Goal: Information Seeking & Learning: Learn about a topic

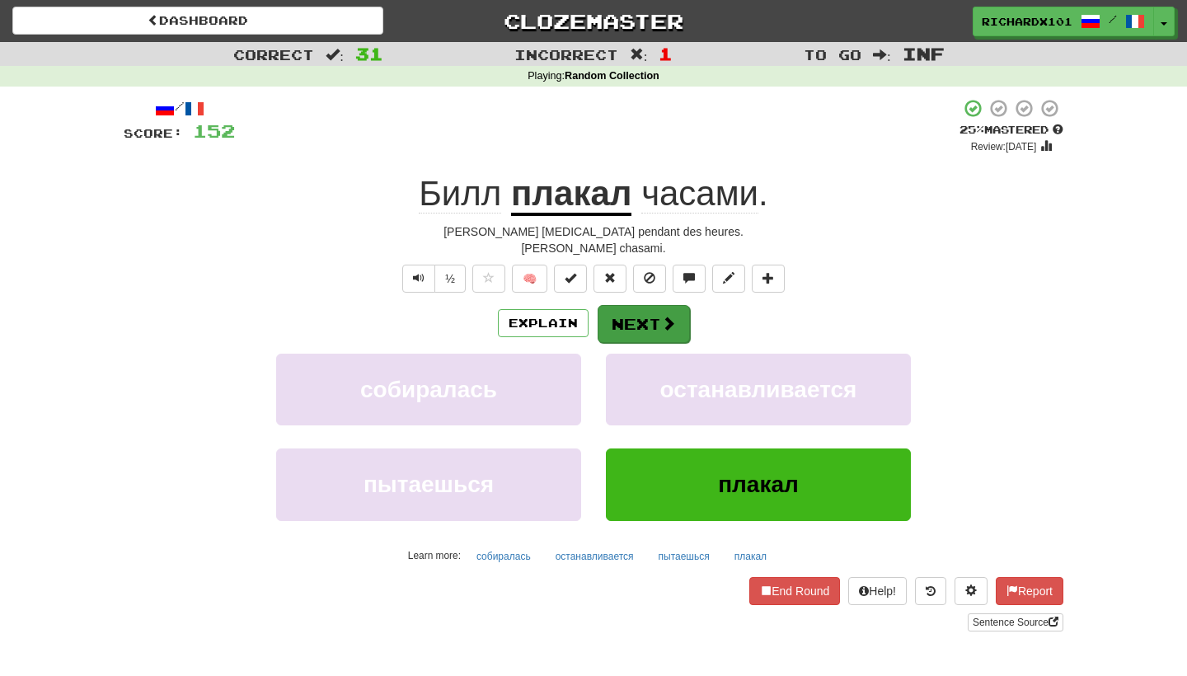
click at [679, 317] on button "Next" at bounding box center [644, 324] width 92 height 38
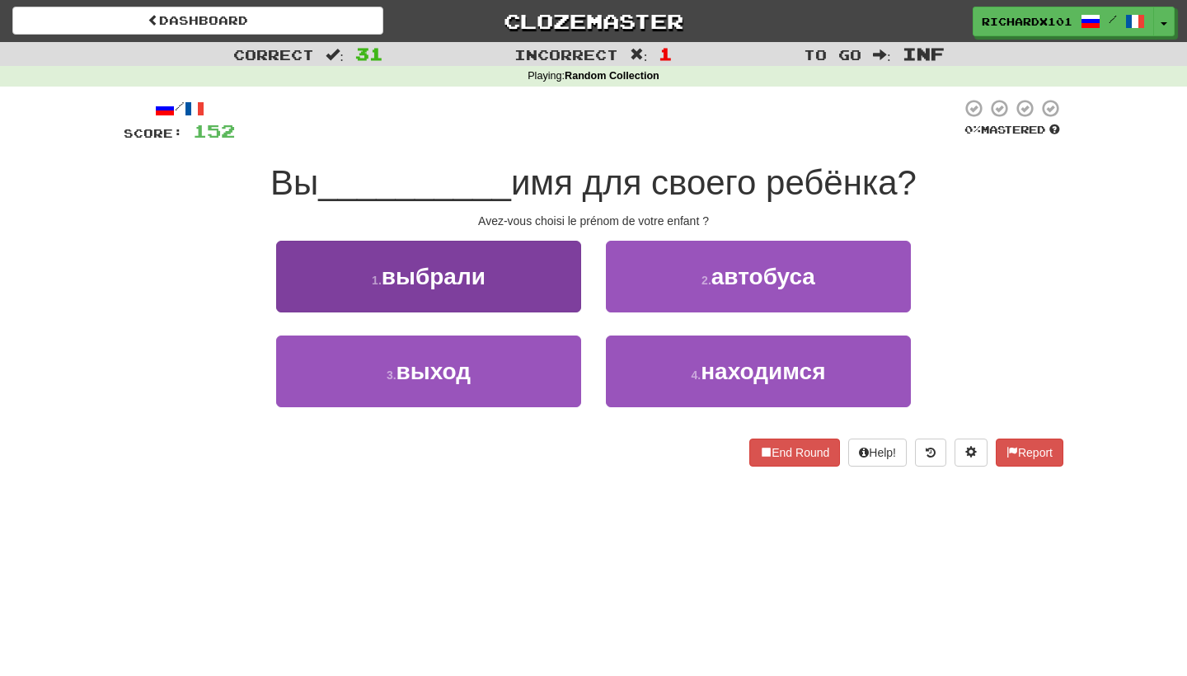
click at [559, 262] on button "1 . выбрали" at bounding box center [428, 277] width 305 height 72
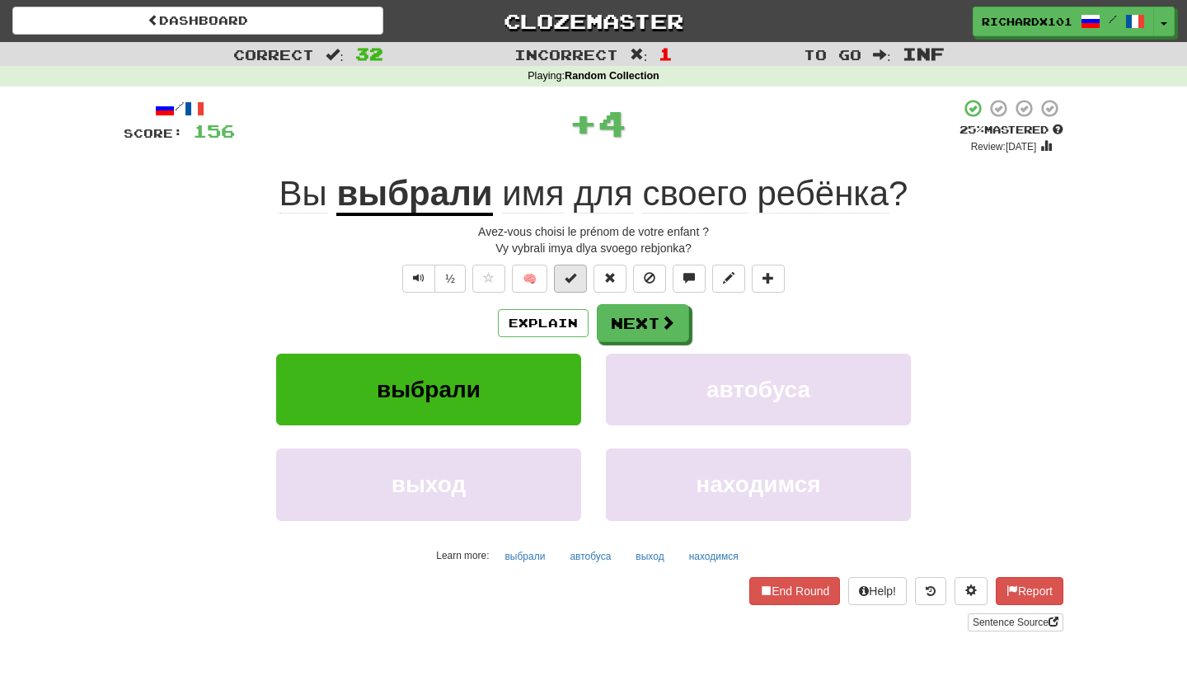
click at [566, 273] on span at bounding box center [571, 278] width 12 height 12
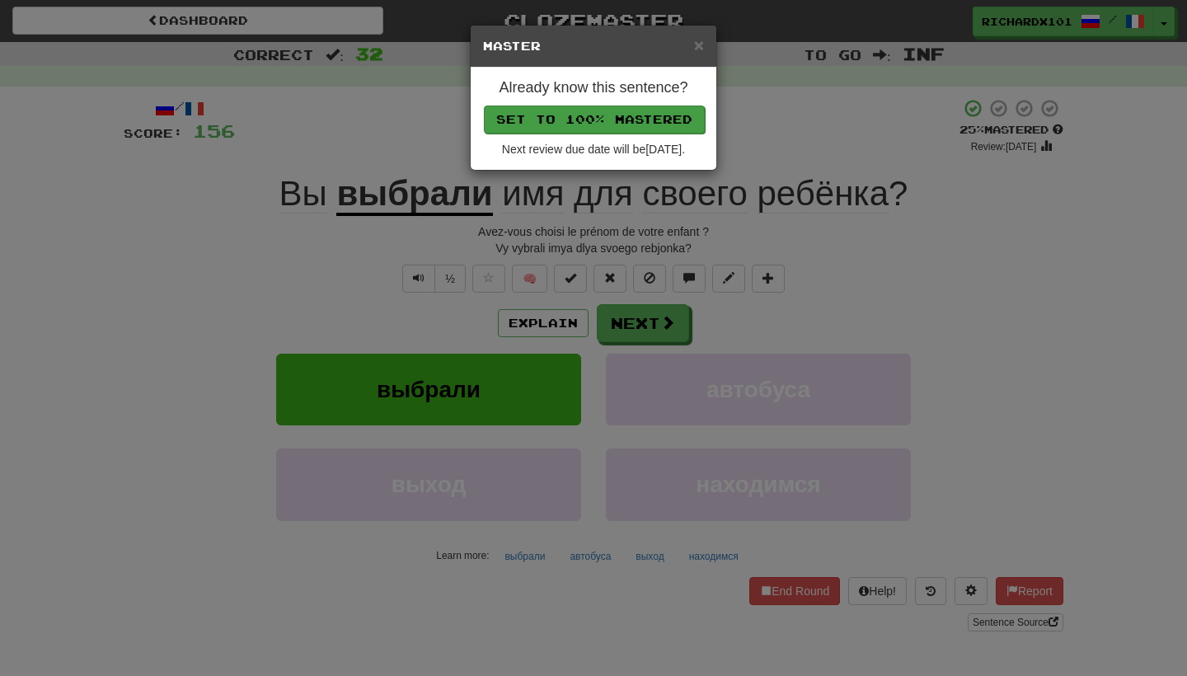
click at [614, 123] on button "Set to 100% Mastered" at bounding box center [594, 120] width 221 height 28
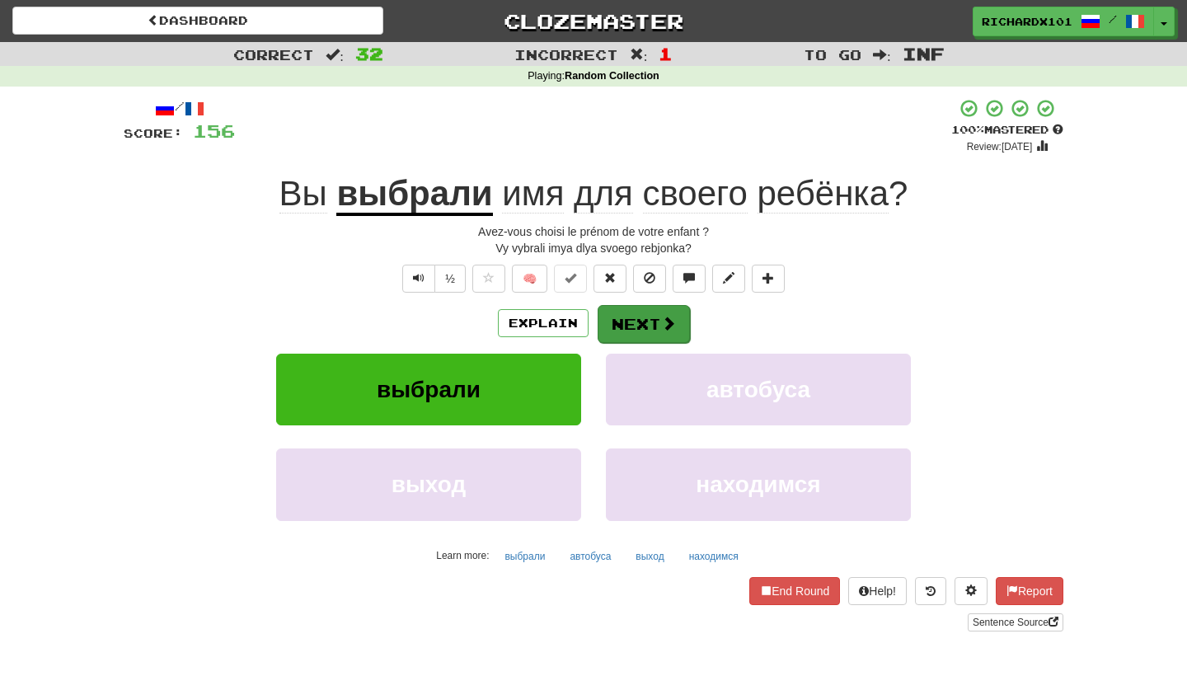
click at [629, 318] on button "Next" at bounding box center [644, 324] width 92 height 38
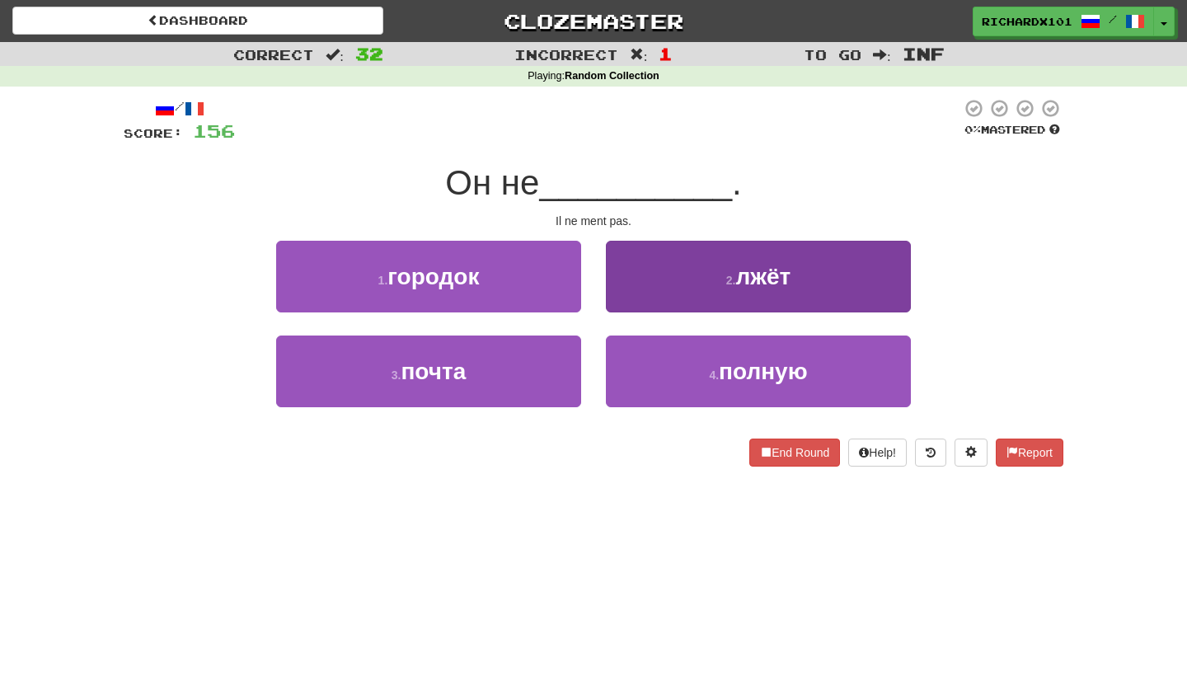
click at [659, 280] on button "2 . лжёт" at bounding box center [758, 277] width 305 height 72
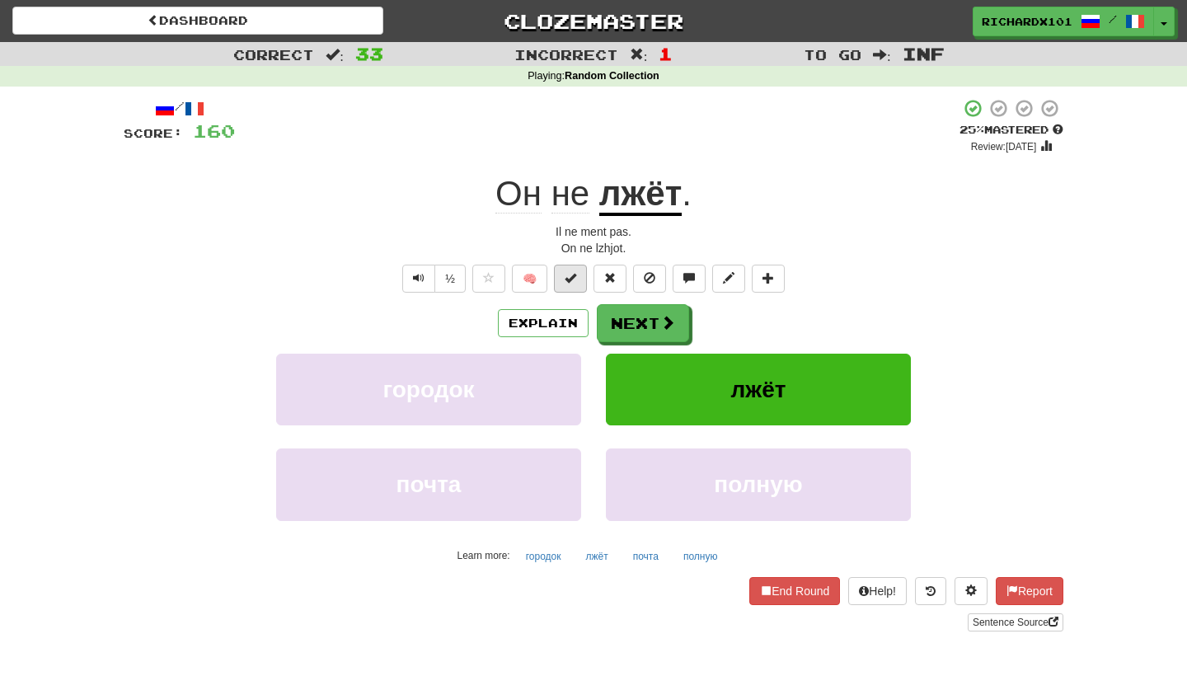
click at [581, 280] on button at bounding box center [570, 279] width 33 height 28
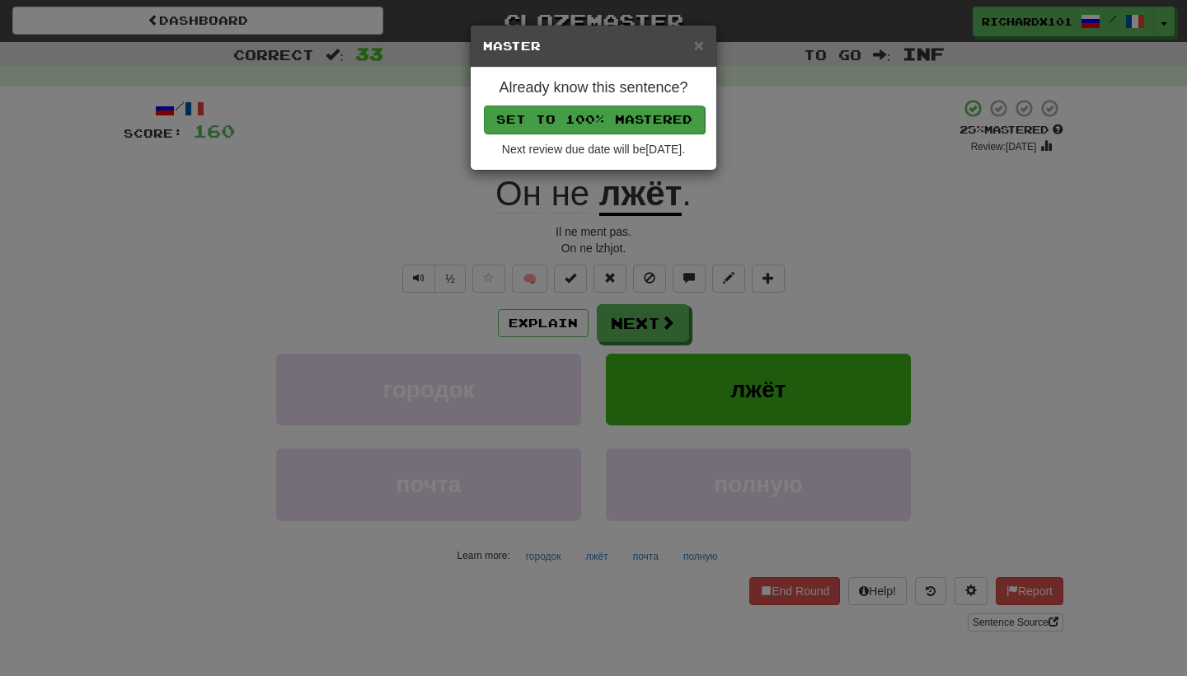
click at [650, 114] on button "Set to 100% Mastered" at bounding box center [594, 120] width 221 height 28
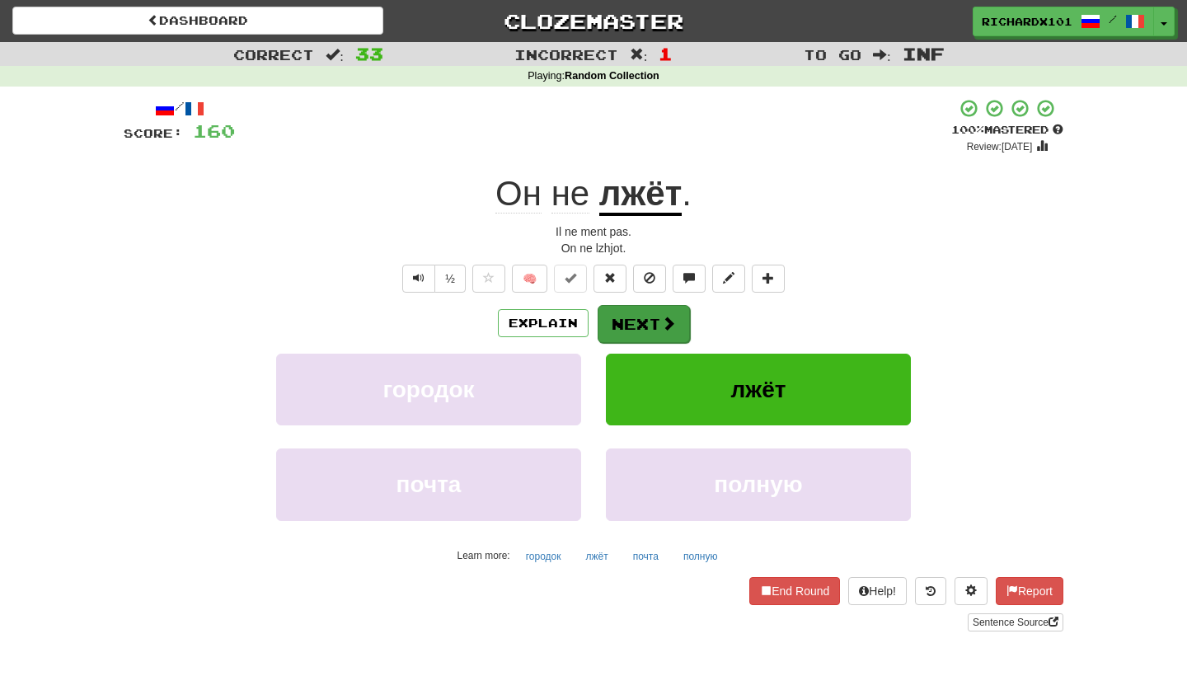
click at [644, 323] on button "Next" at bounding box center [644, 324] width 92 height 38
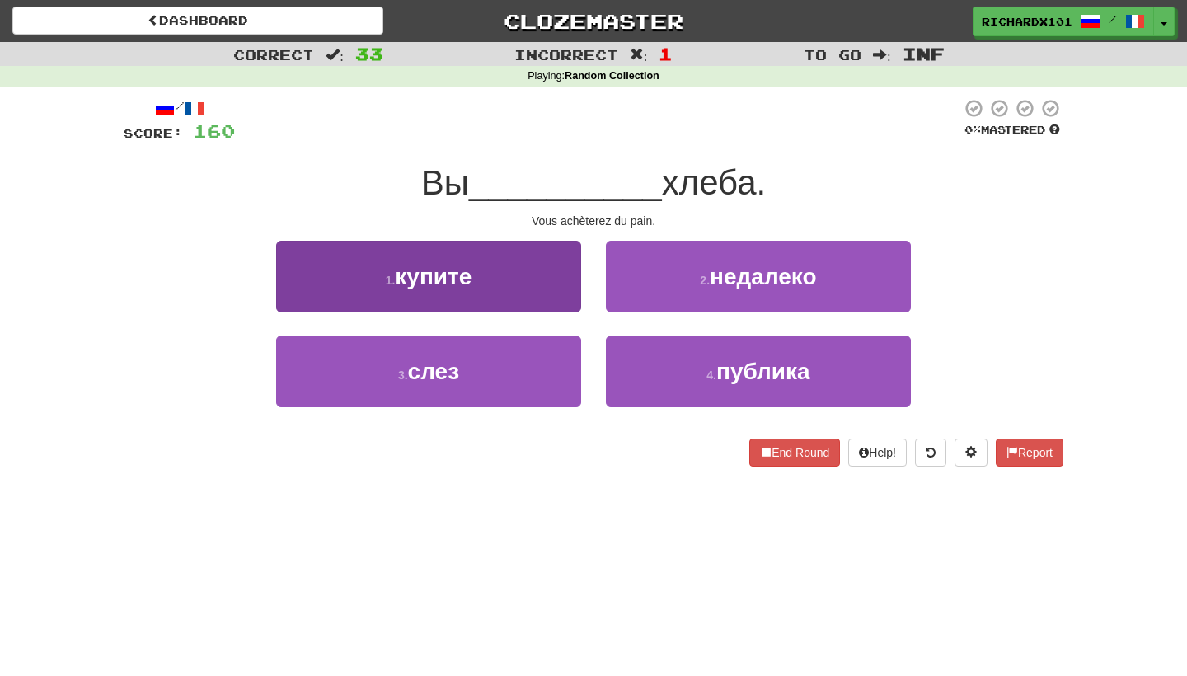
click at [561, 286] on button "1 . купите" at bounding box center [428, 277] width 305 height 72
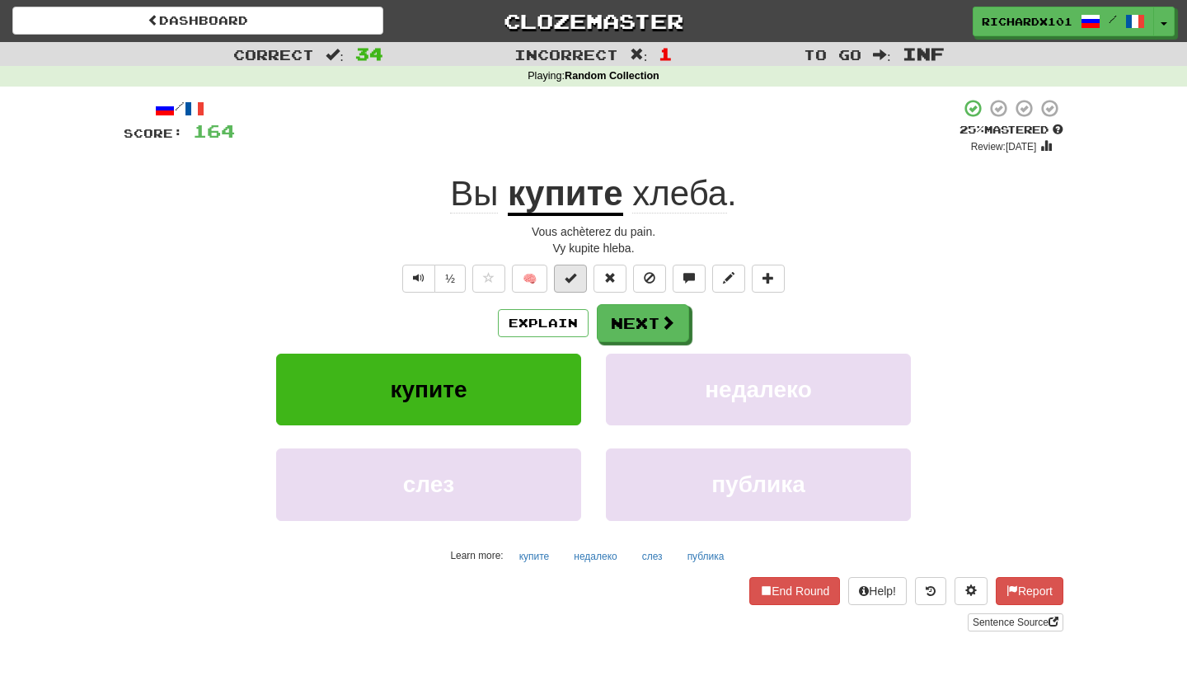
click at [572, 281] on span at bounding box center [571, 278] width 12 height 12
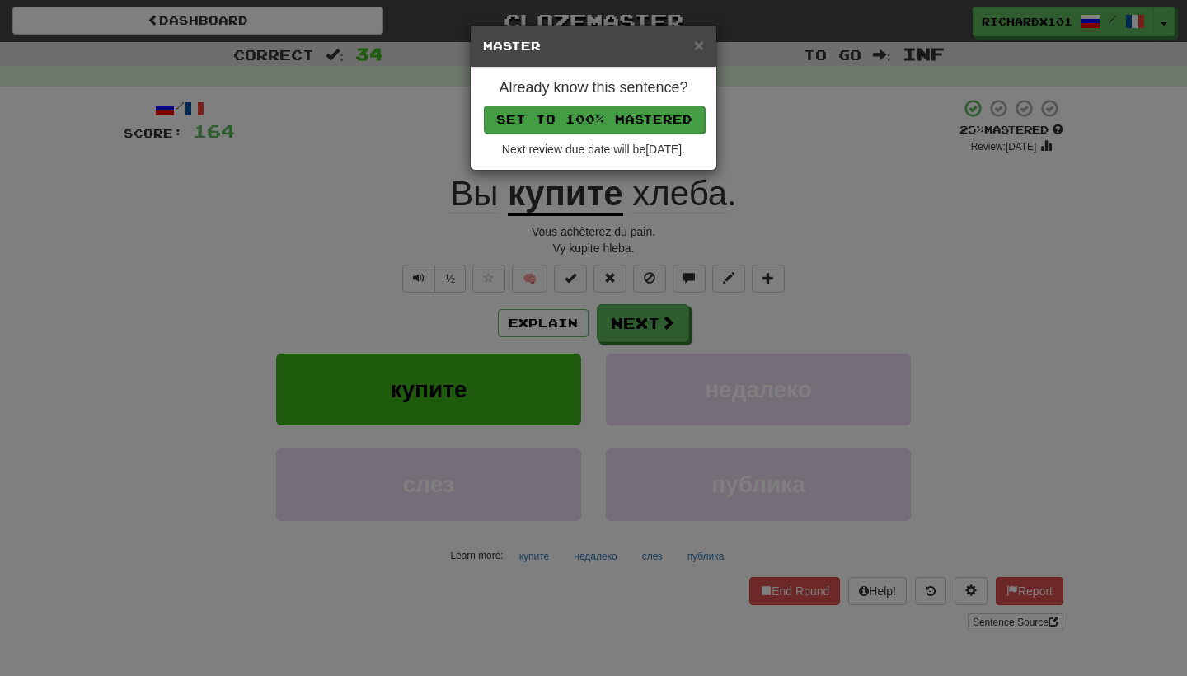
click at [637, 118] on button "Set to 100% Mastered" at bounding box center [594, 120] width 221 height 28
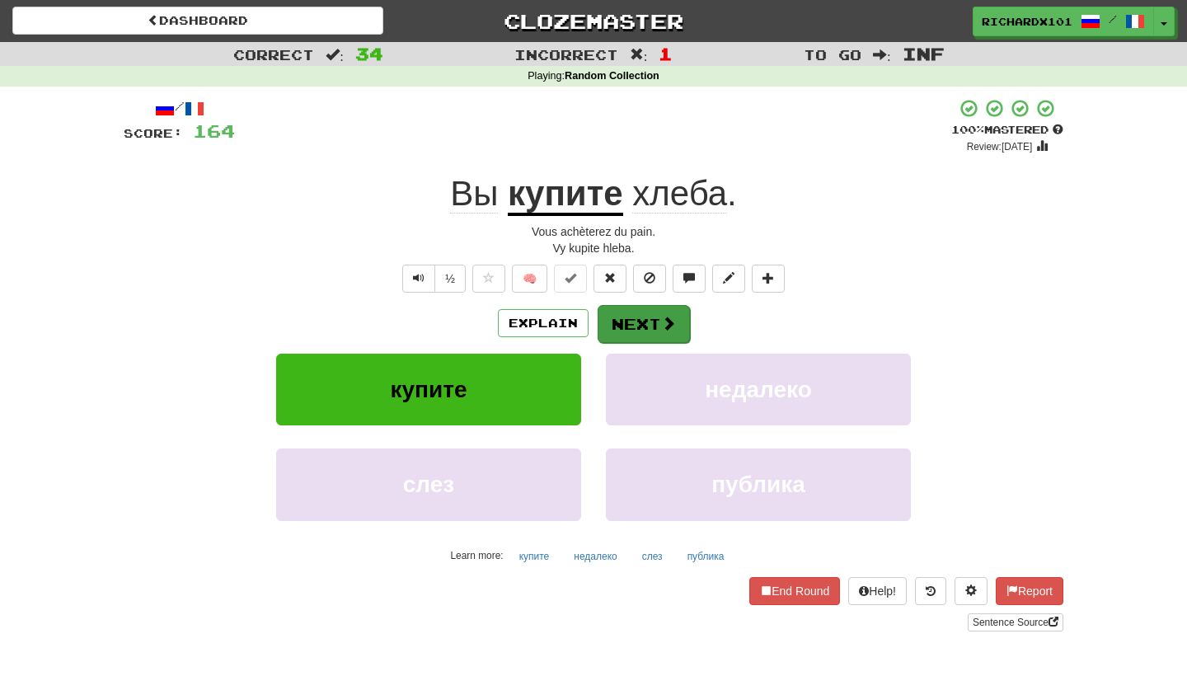
click at [632, 314] on button "Next" at bounding box center [644, 324] width 92 height 38
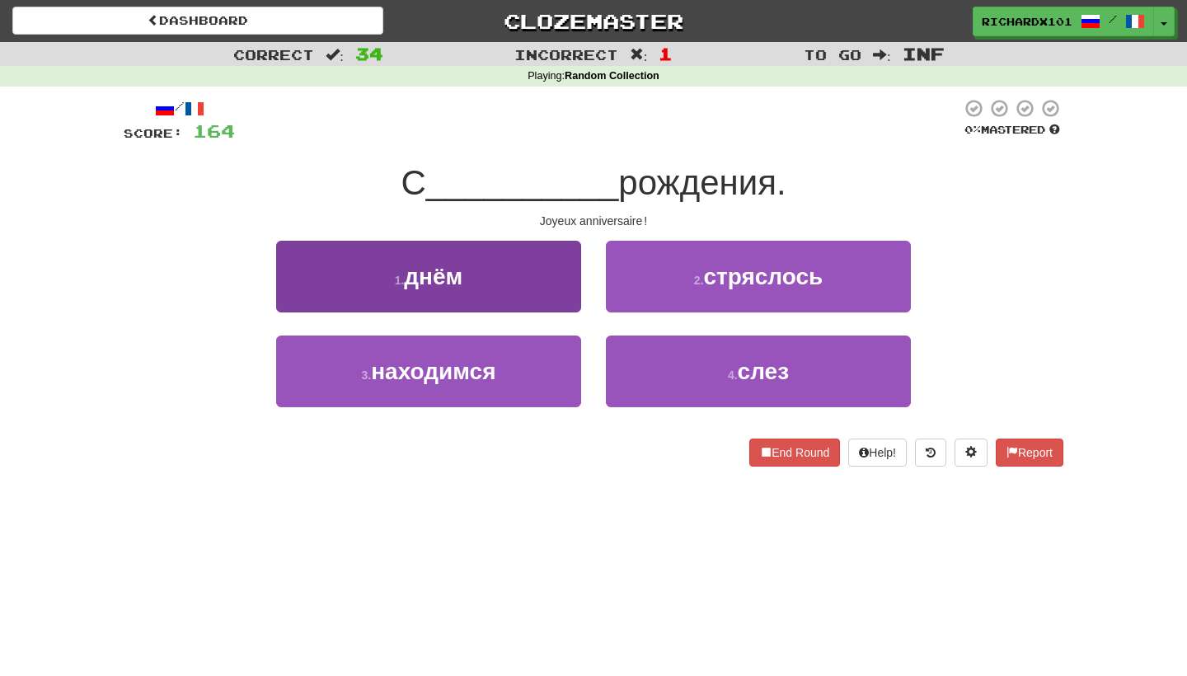
click at [562, 284] on button "1 . днём" at bounding box center [428, 277] width 305 height 72
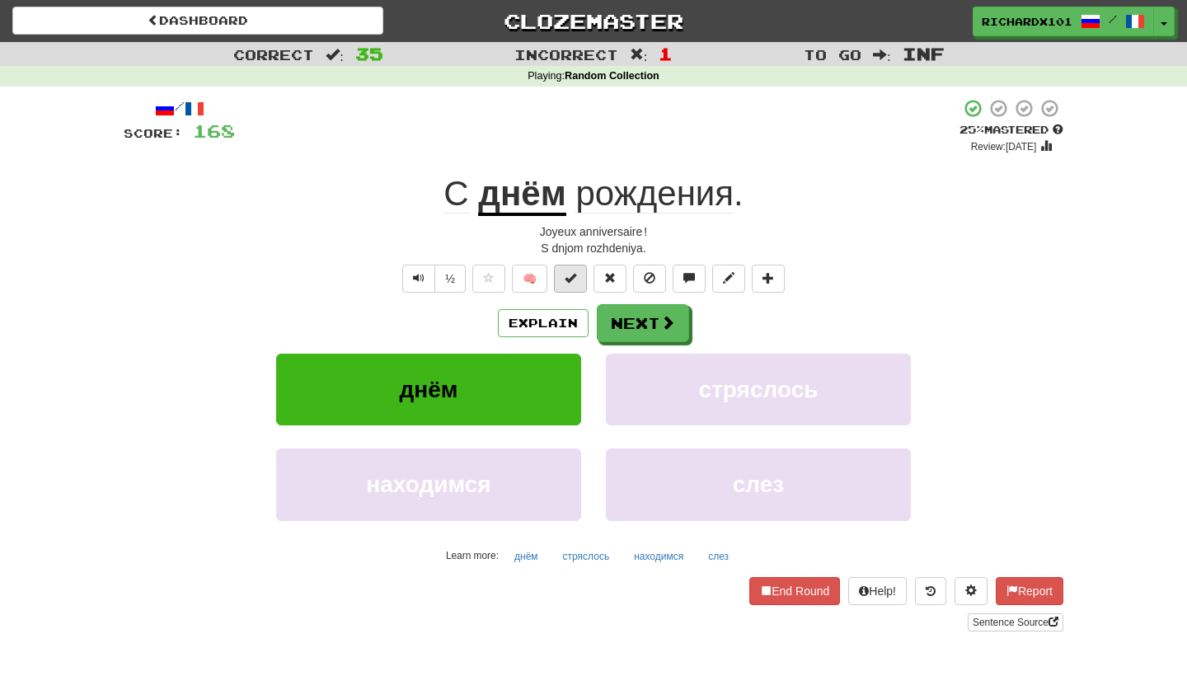
click at [577, 284] on button at bounding box center [570, 279] width 33 height 28
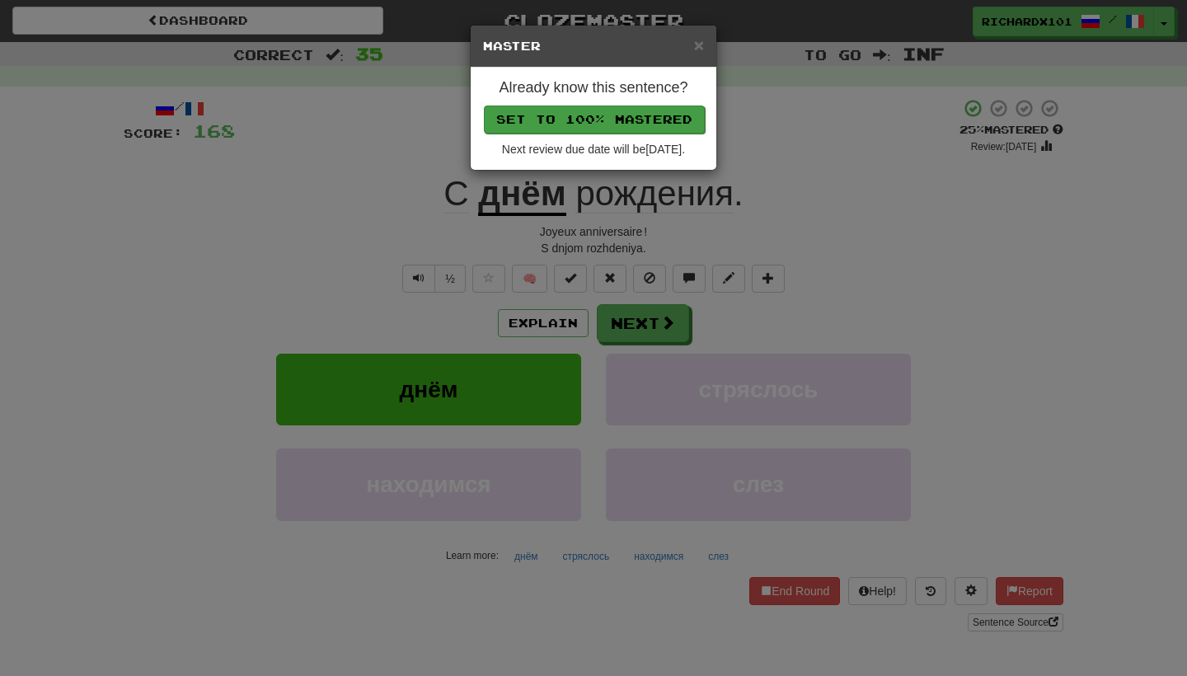
click at [622, 118] on button "Set to 100% Mastered" at bounding box center [594, 120] width 221 height 28
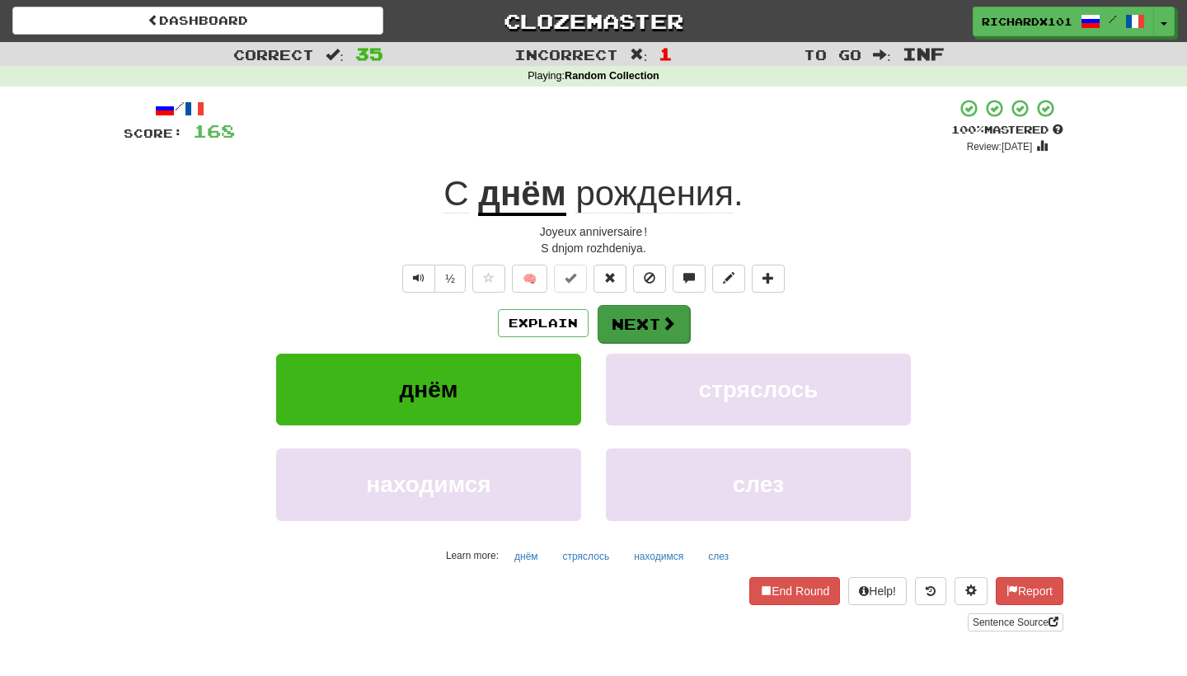
click at [631, 324] on button "Next" at bounding box center [644, 324] width 92 height 38
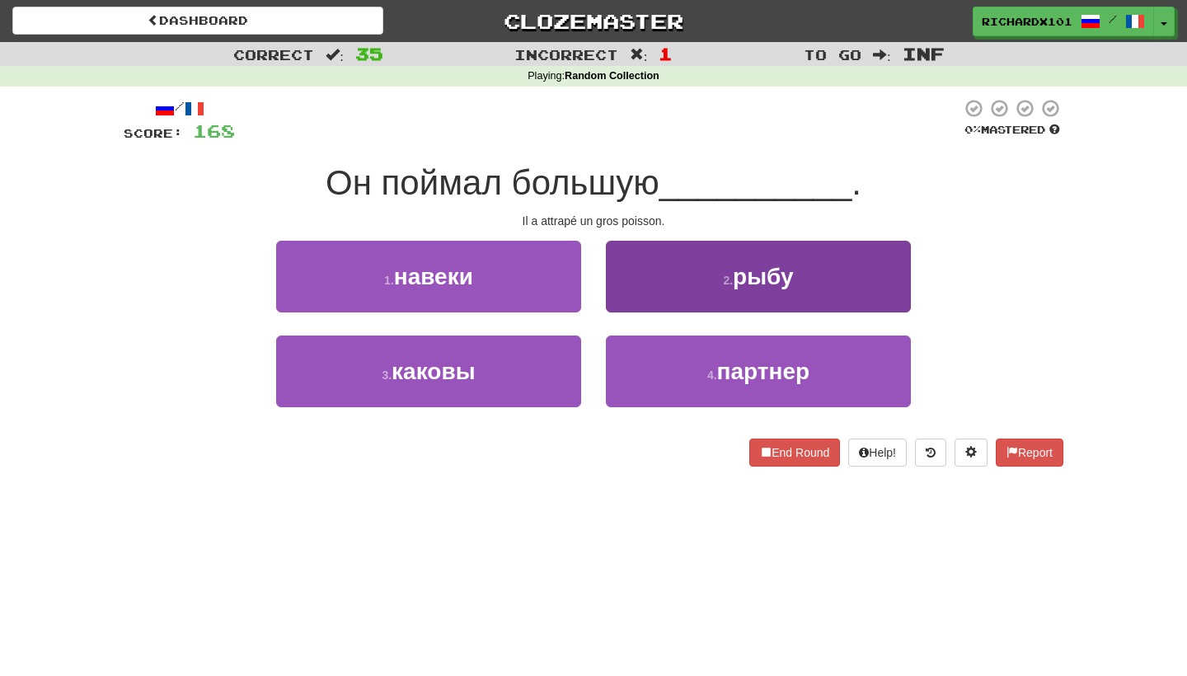
click at [653, 281] on button "2 . рыбу" at bounding box center [758, 277] width 305 height 72
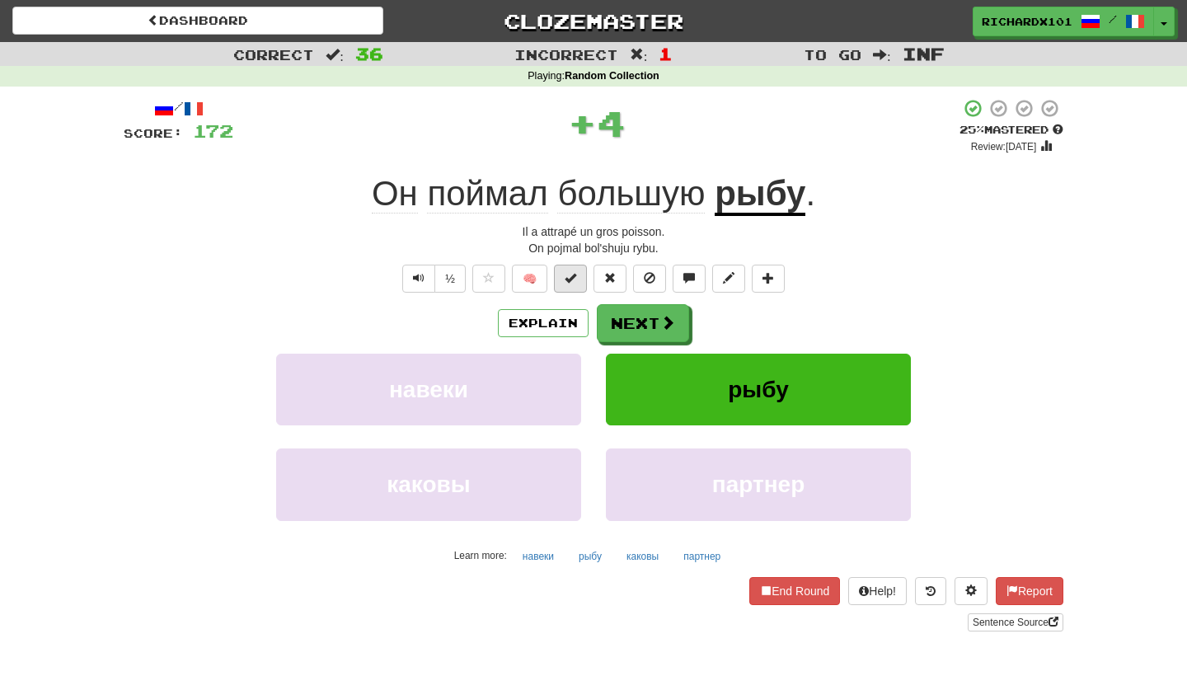
click at [579, 280] on button at bounding box center [570, 279] width 33 height 28
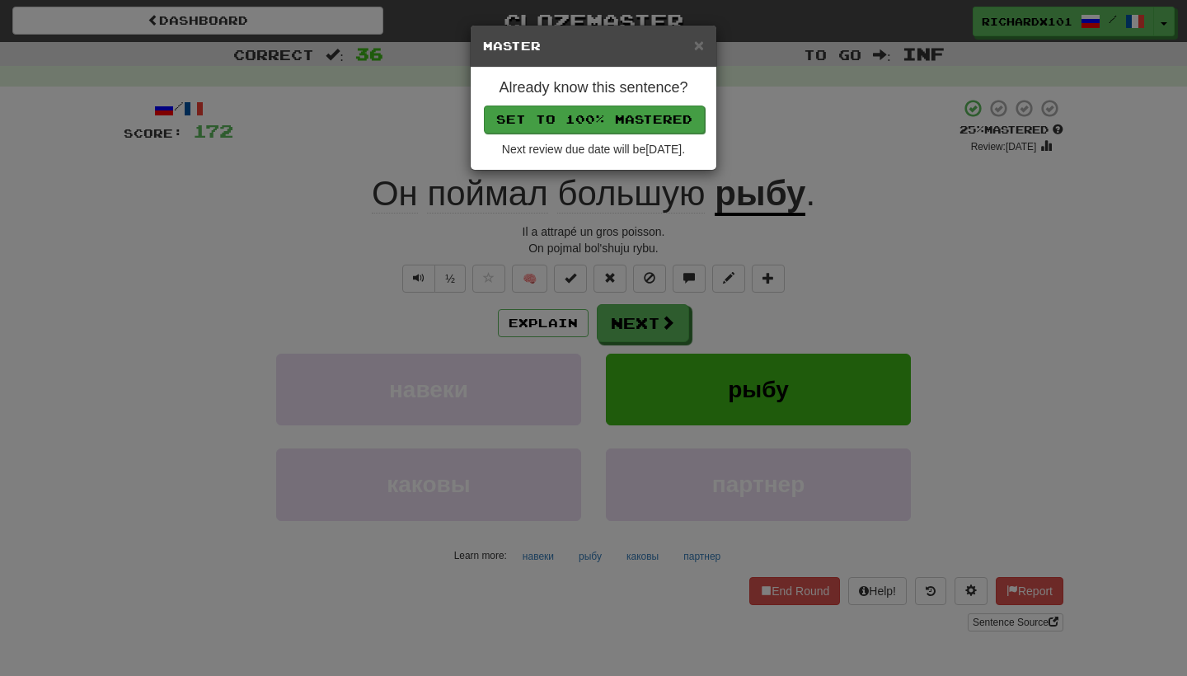
click at [627, 110] on button "Set to 100% Mastered" at bounding box center [594, 120] width 221 height 28
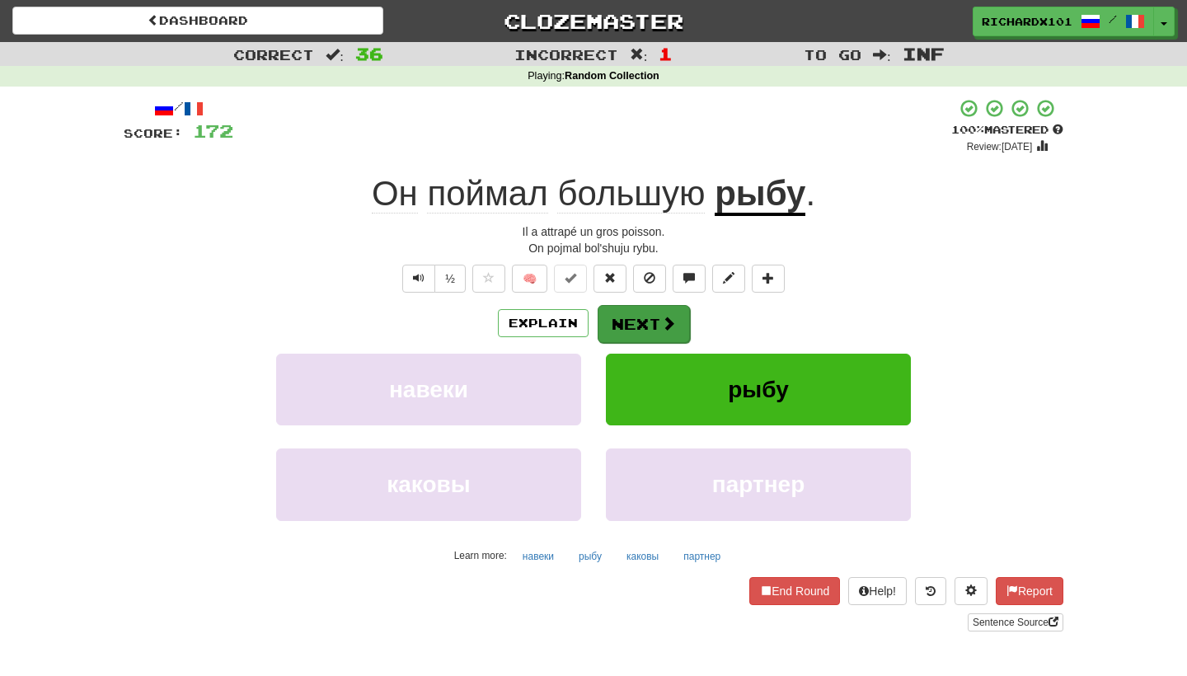
click at [627, 323] on button "Next" at bounding box center [644, 324] width 92 height 38
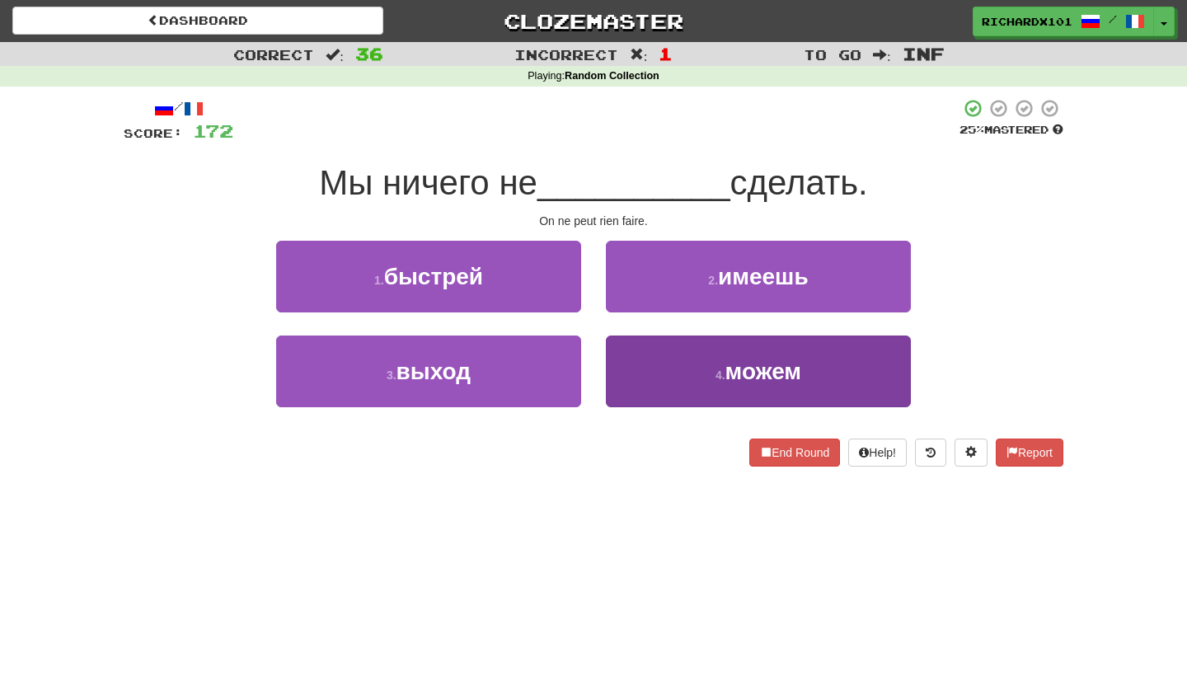
click at [647, 375] on button "4 . можем" at bounding box center [758, 372] width 305 height 72
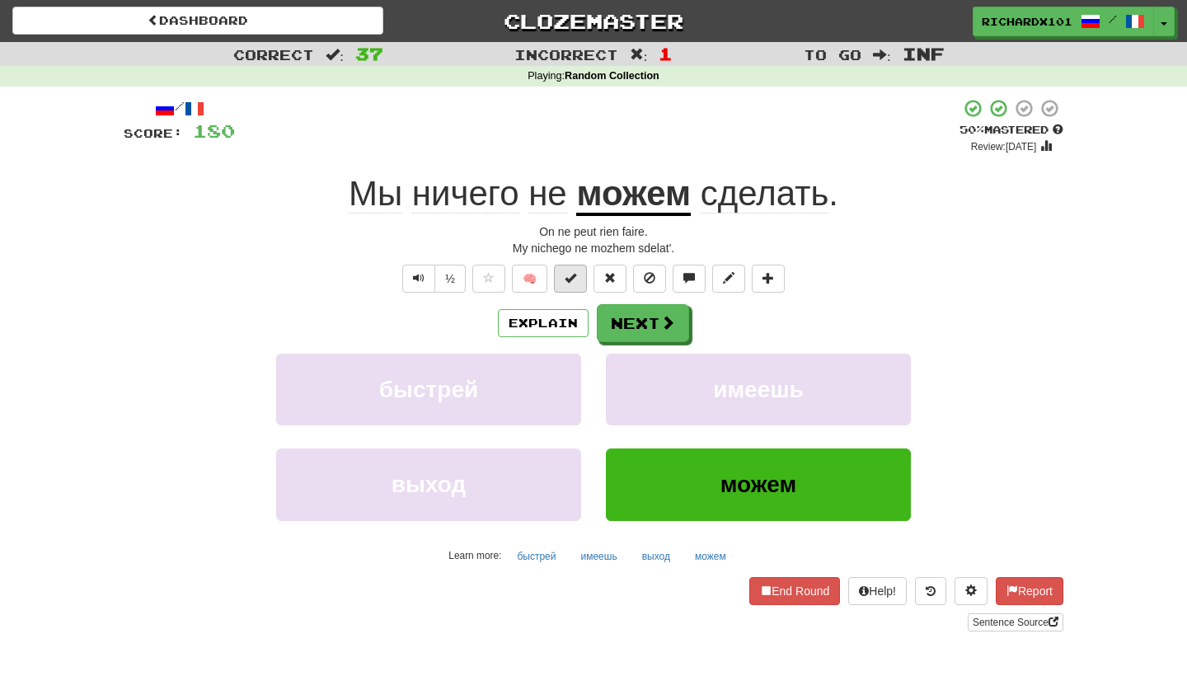
click at [578, 273] on button at bounding box center [570, 279] width 33 height 28
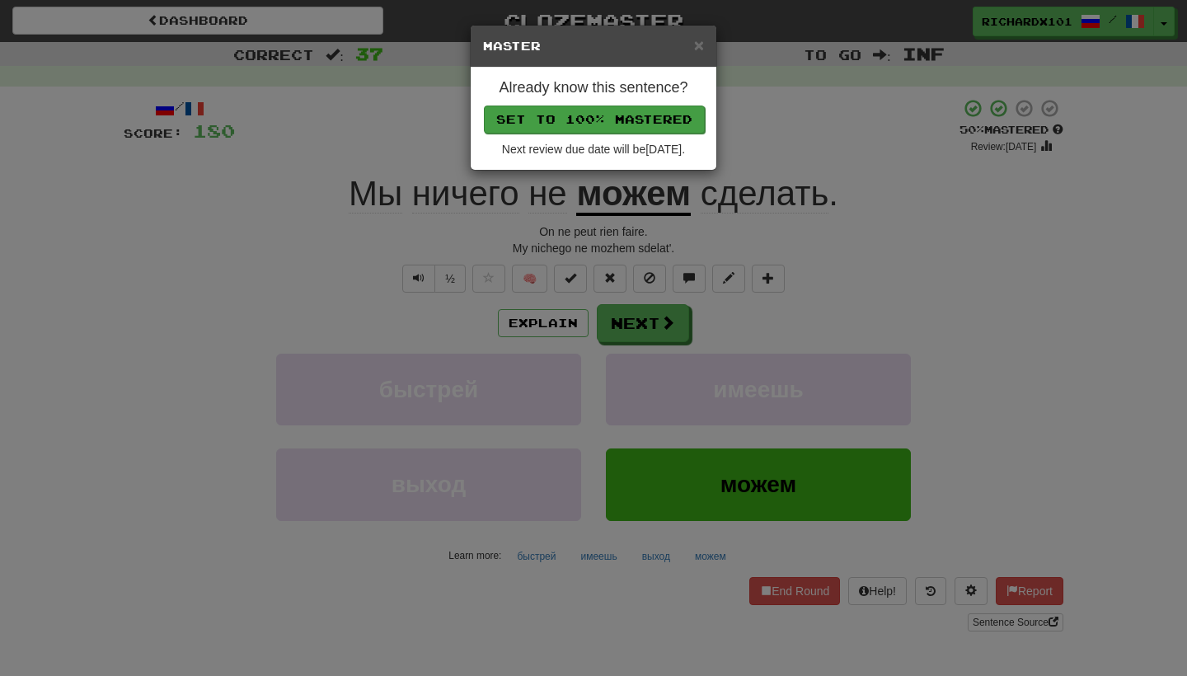
click at [622, 119] on button "Set to 100% Mastered" at bounding box center [594, 120] width 221 height 28
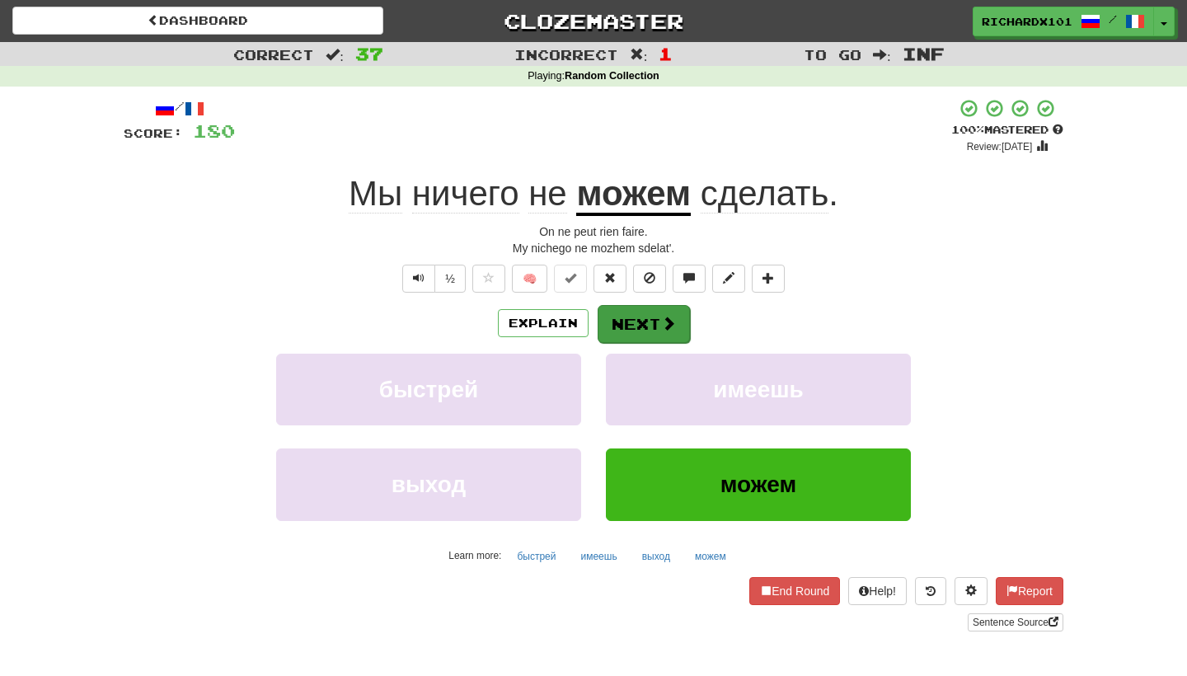
click at [655, 329] on button "Next" at bounding box center [644, 324] width 92 height 38
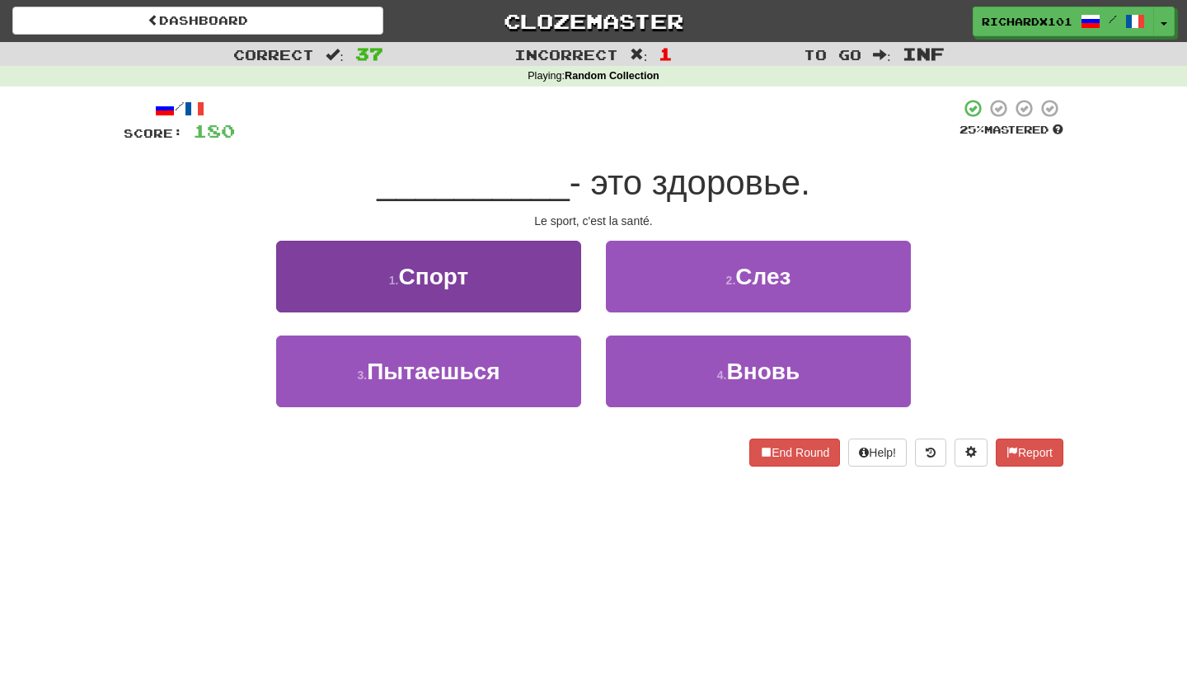
click at [561, 288] on button "1 . Спорт" at bounding box center [428, 277] width 305 height 72
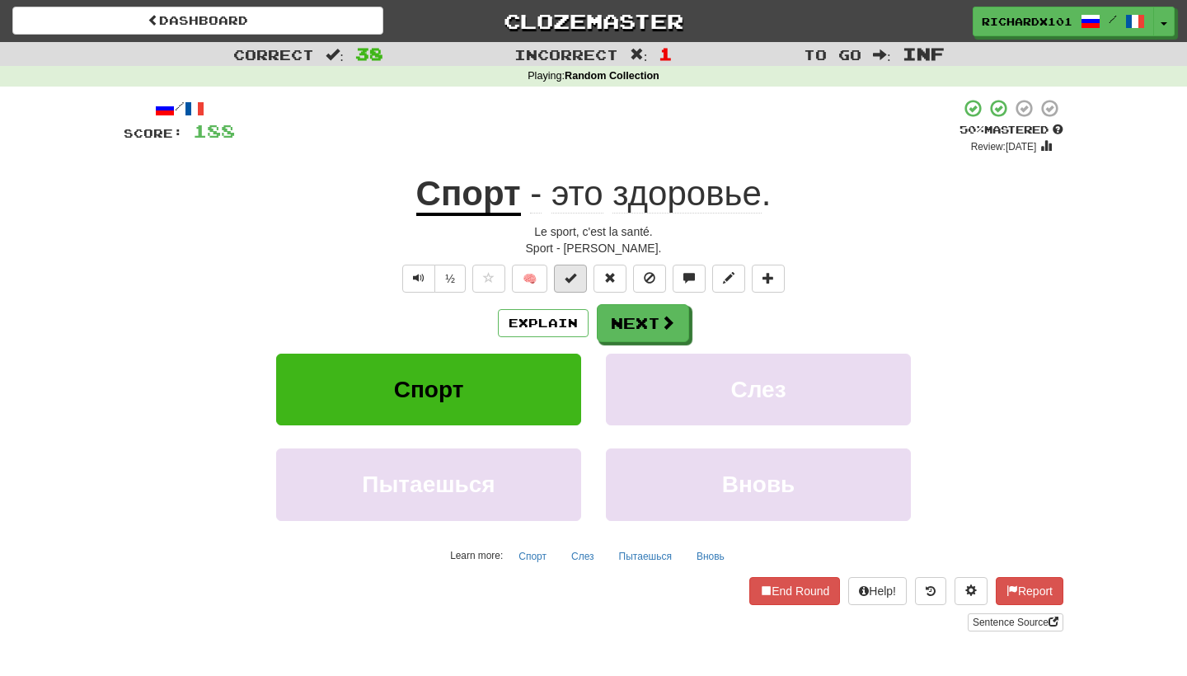
click at [576, 287] on button at bounding box center [570, 279] width 33 height 28
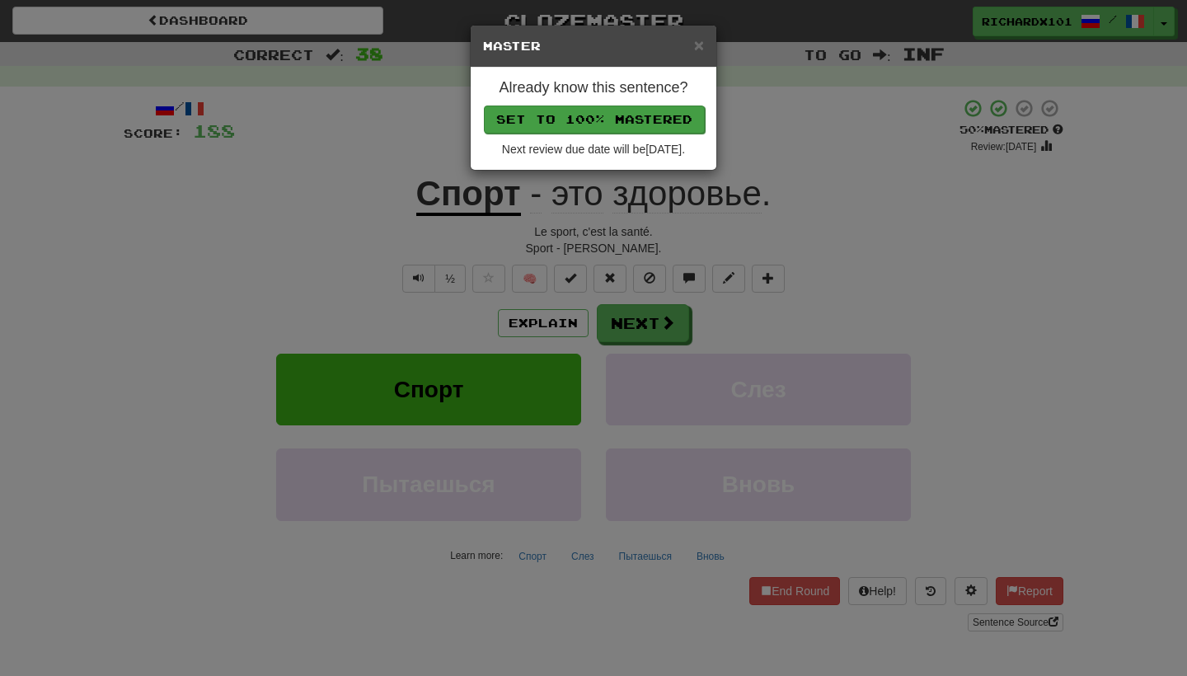
click at [627, 115] on button "Set to 100% Mastered" at bounding box center [594, 120] width 221 height 28
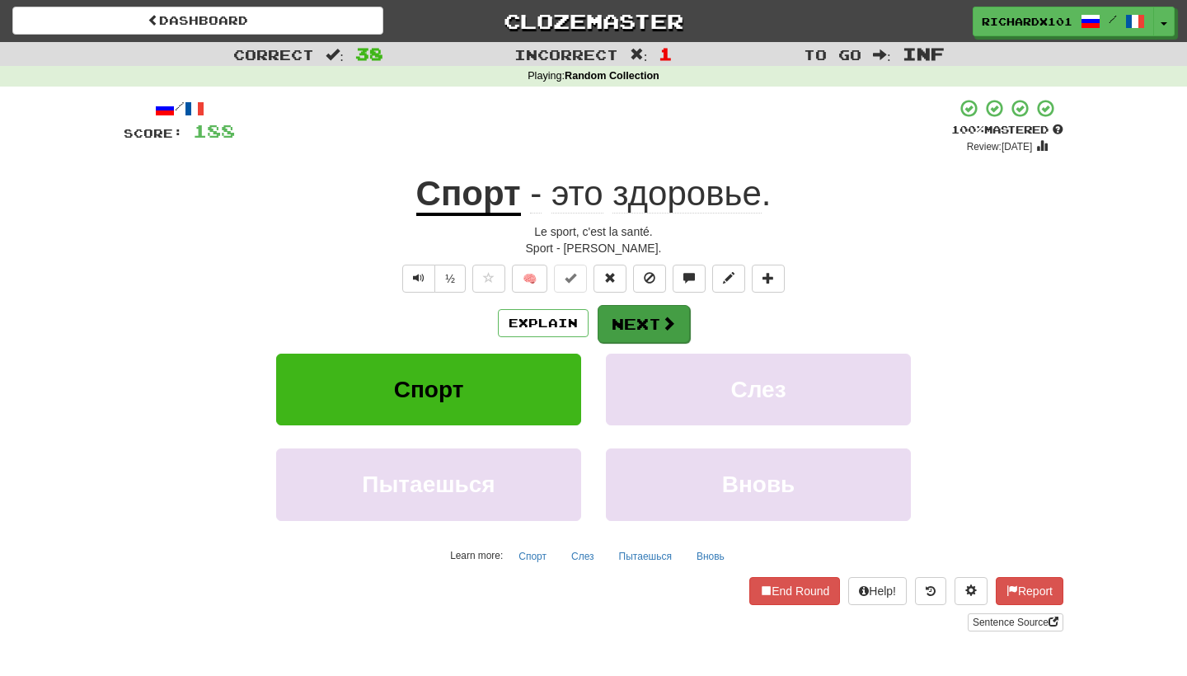
click at [637, 322] on button "Next" at bounding box center [644, 324] width 92 height 38
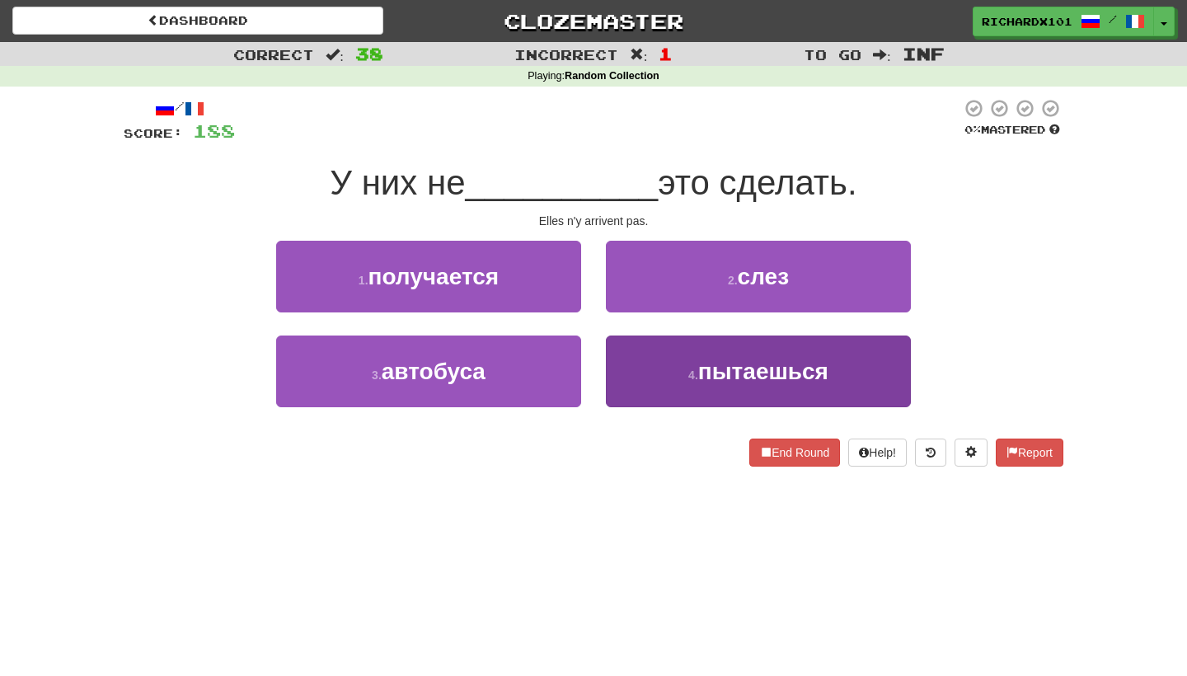
click at [656, 360] on button "4 . пытаешься" at bounding box center [758, 372] width 305 height 72
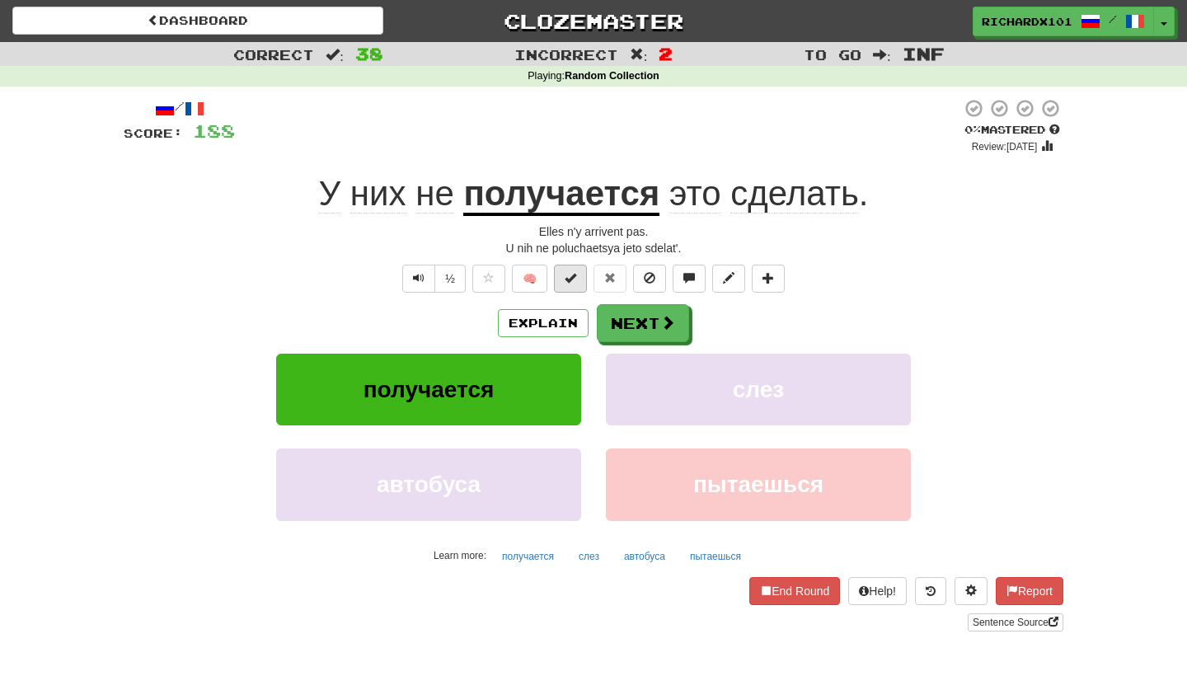
click at [585, 280] on button at bounding box center [570, 279] width 33 height 28
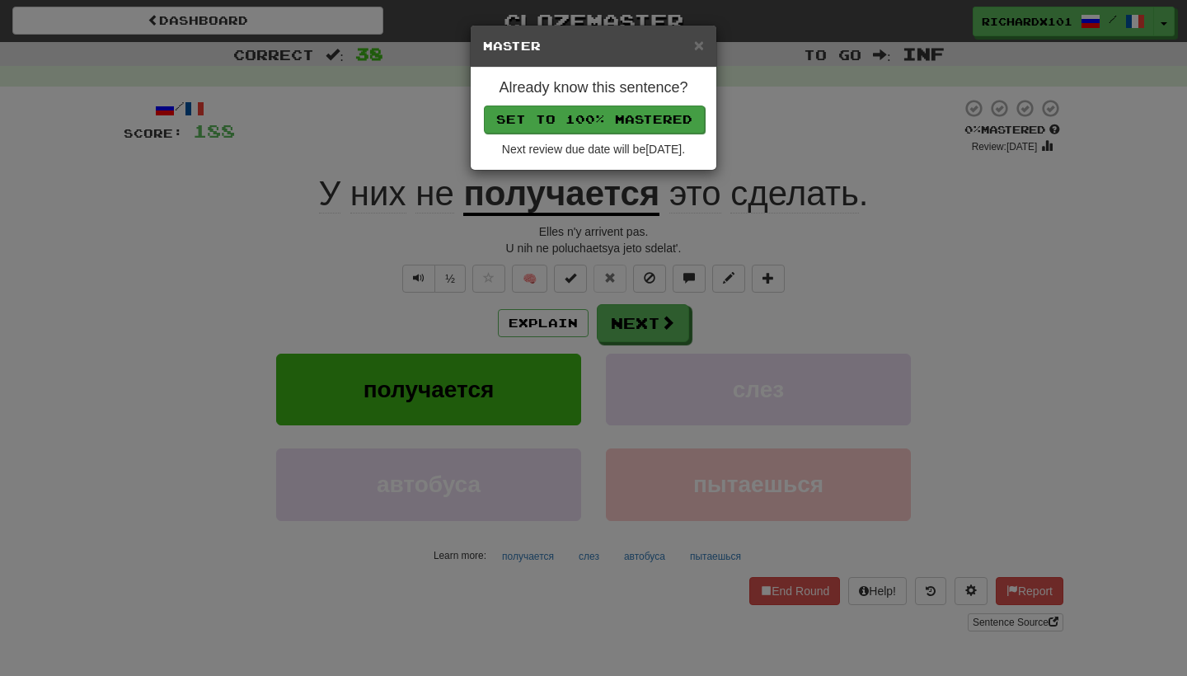
click at [647, 122] on button "Set to 100% Mastered" at bounding box center [594, 120] width 221 height 28
